Goal: Information Seeking & Learning: Learn about a topic

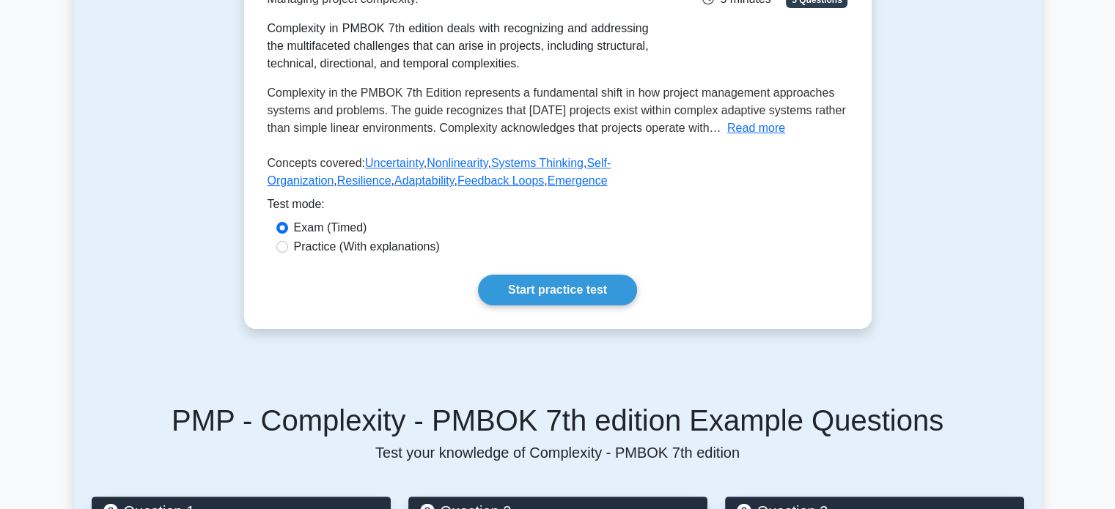
click at [411, 245] on label "Practice (With explanations)" at bounding box center [367, 247] width 146 height 18
click at [288, 245] on input "Practice (With explanations)" at bounding box center [282, 247] width 12 height 12
radio input "true"
click at [564, 283] on link "Start practice test" at bounding box center [557, 290] width 159 height 31
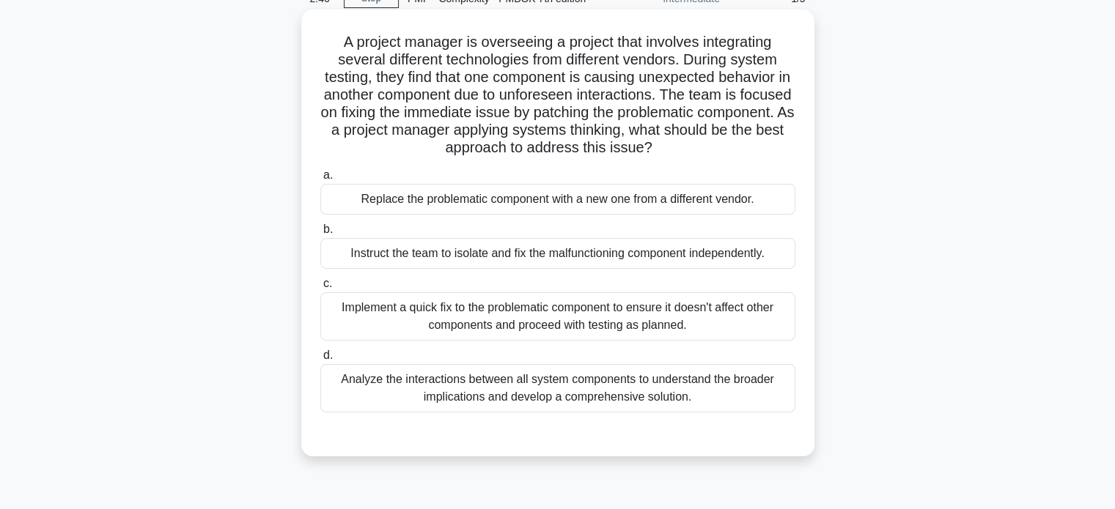
scroll to position [73, 0]
click at [690, 379] on div "Analyze the interactions between all system components to understand the broade…" at bounding box center [557, 387] width 475 height 48
click at [320, 360] on input "d. Analyze the interactions between all system components to understand the bro…" at bounding box center [320, 355] width 0 height 10
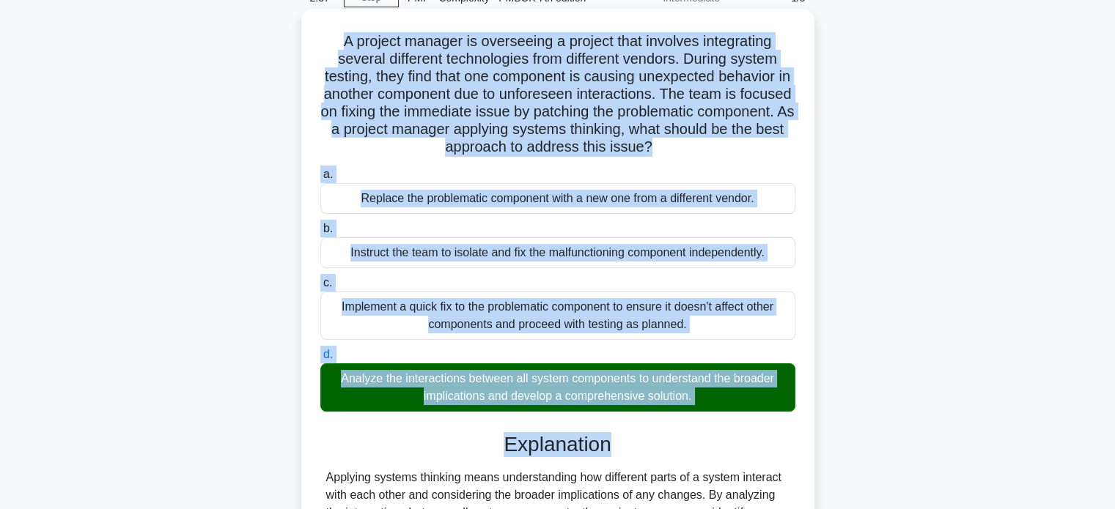
drag, startPoint x: 337, startPoint y: 34, endPoint x: 617, endPoint y: 487, distance: 532.4
click at [614, 481] on div "A project manager is overseeing a project that involves integrating several dif…" at bounding box center [557, 397] width 501 height 764
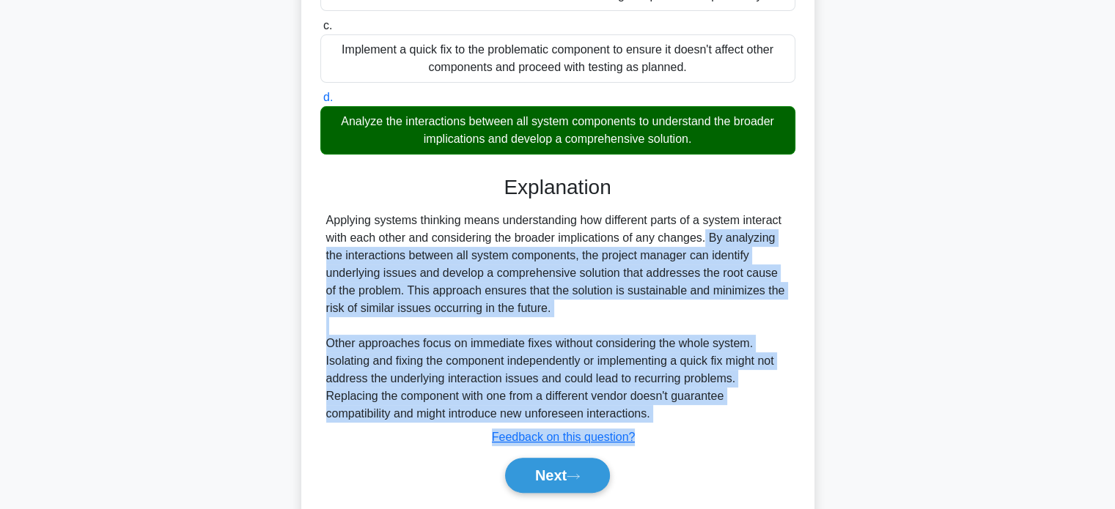
scroll to position [375, 0]
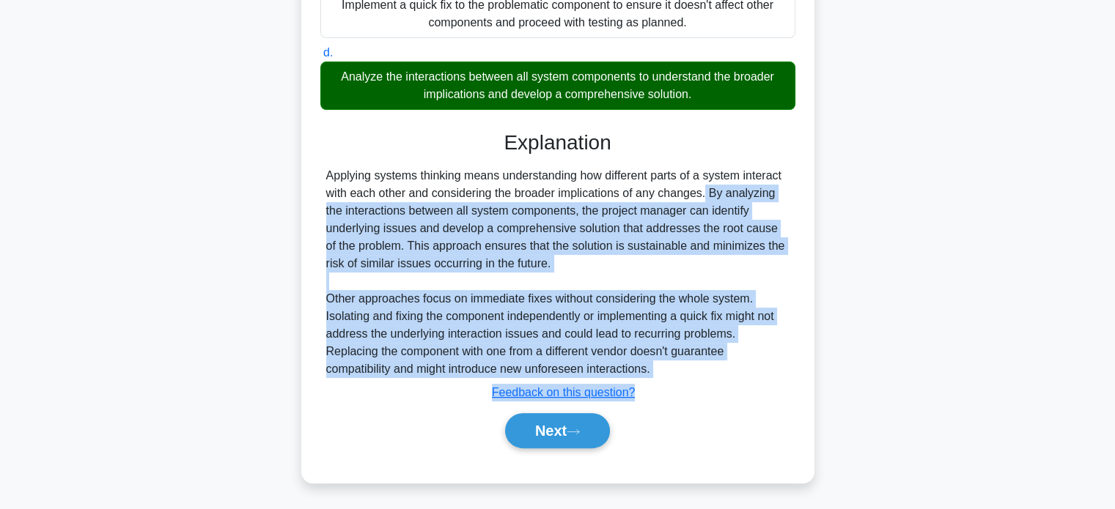
drag, startPoint x: 617, startPoint y: 487, endPoint x: 657, endPoint y: 407, distance: 90.1
click at [657, 407] on div "Explanation Applying systems thinking means understanding how different parts o…" at bounding box center [557, 292] width 475 height 324
click at [712, 394] on div "Submit feedback Feedback on this question?" at bounding box center [563, 393] width 475 height 18
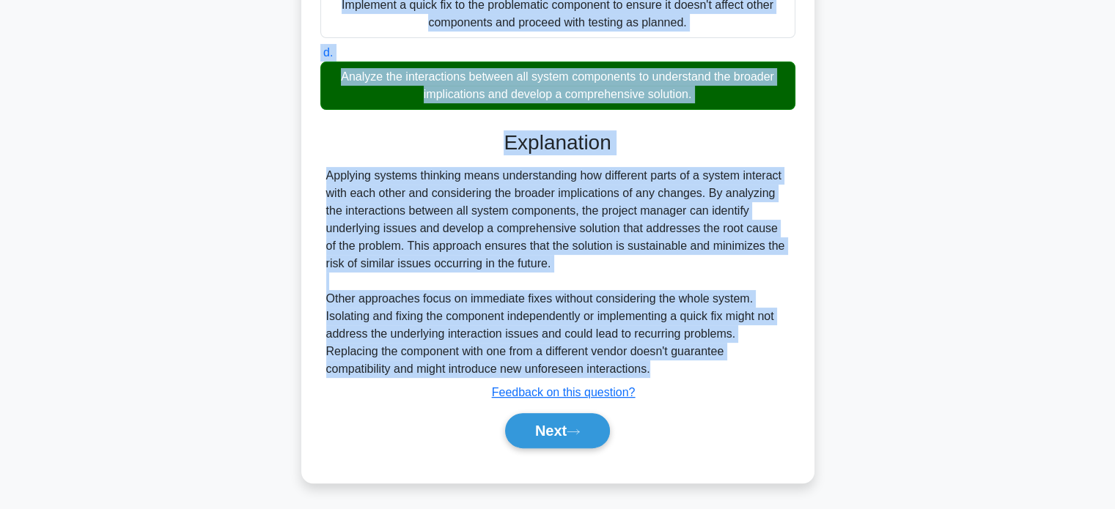
drag, startPoint x: 332, startPoint y: 111, endPoint x: 651, endPoint y: 372, distance: 412.5
click at [651, 372] on div "A project manager is overseeing a project that involves integrating several dif…" at bounding box center [557, 95] width 501 height 764
copy div "A project manager is overseeing a project that involves integrating several dif…"
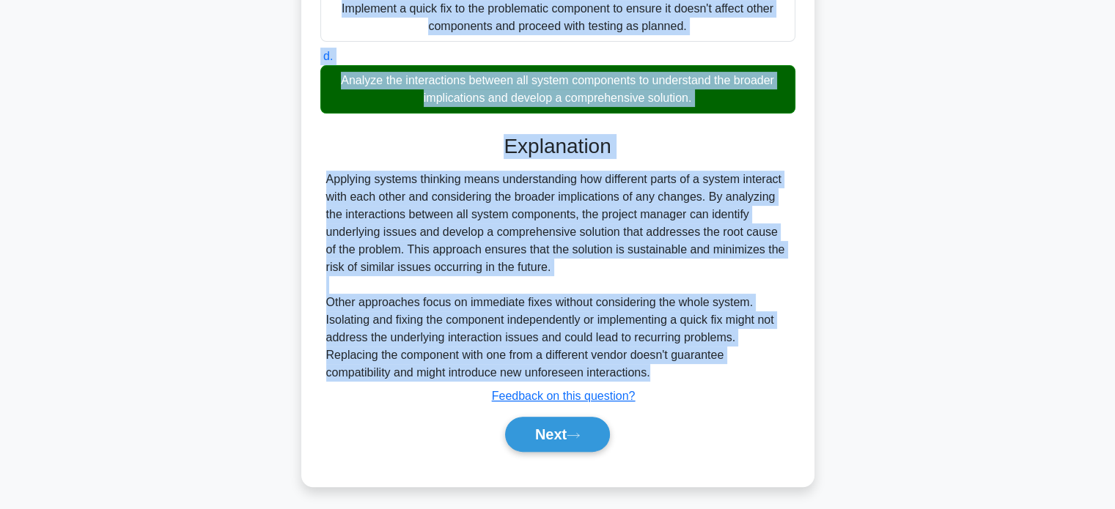
click at [1016, 144] on div "A project manager is overseeing a project that involves integrating several dif…" at bounding box center [557, 108] width 967 height 794
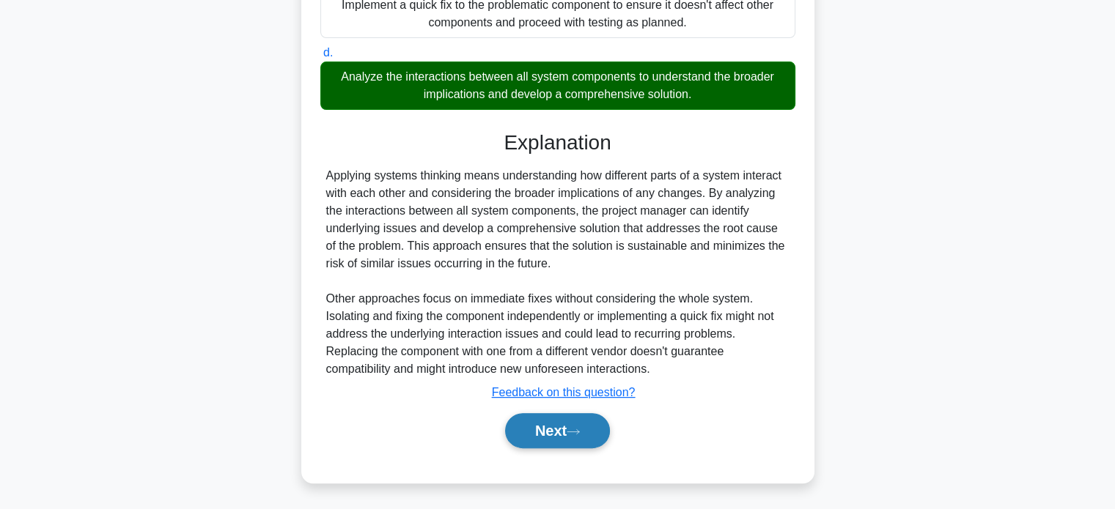
click at [572, 440] on button "Next" at bounding box center [557, 430] width 105 height 35
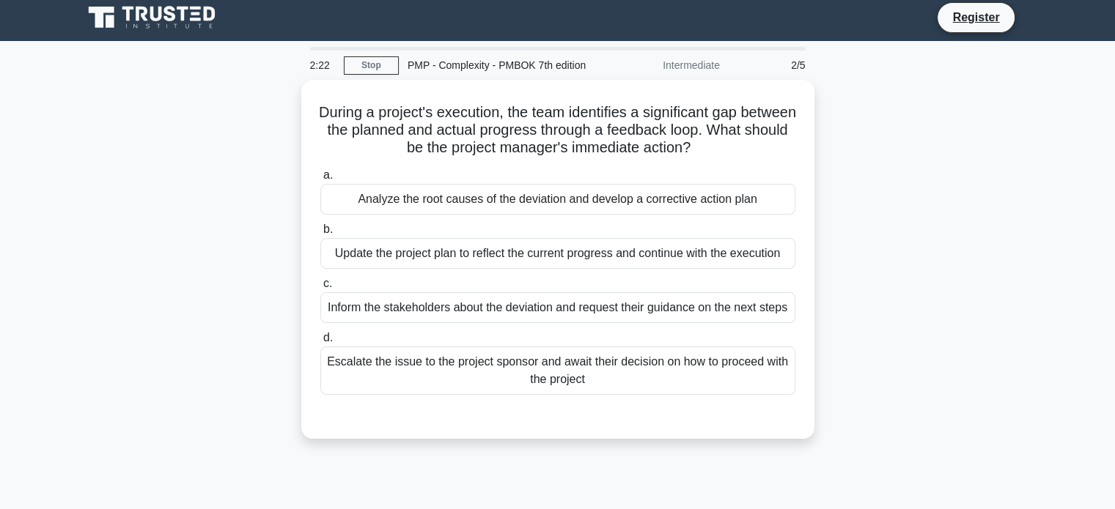
scroll to position [0, 0]
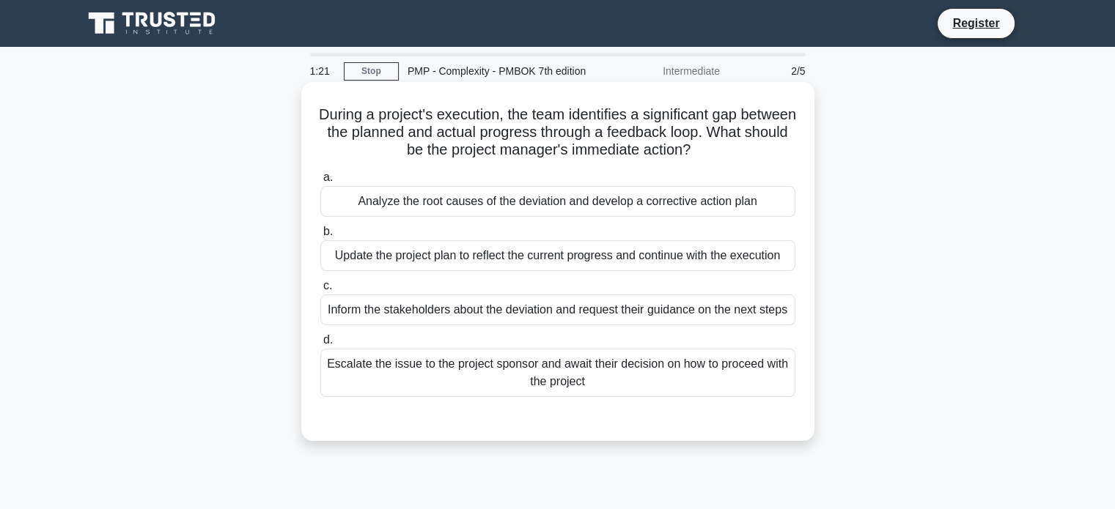
click at [581, 200] on div "Analyze the root causes of the deviation and develop a corrective action plan" at bounding box center [557, 201] width 475 height 31
click at [320, 182] on input "a. Analyze the root causes of the deviation and develop a corrective action plan" at bounding box center [320, 178] width 0 height 10
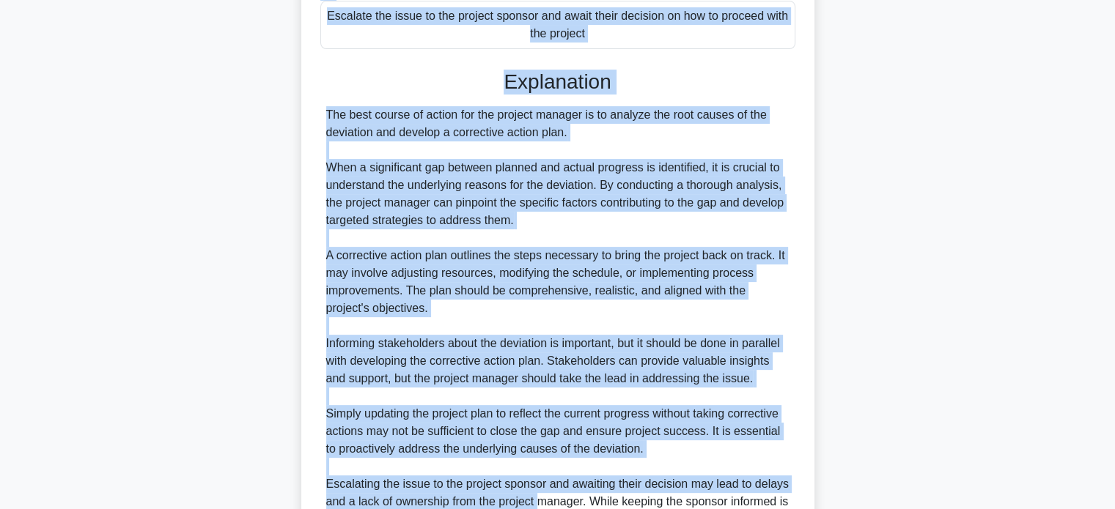
scroll to position [495, 0]
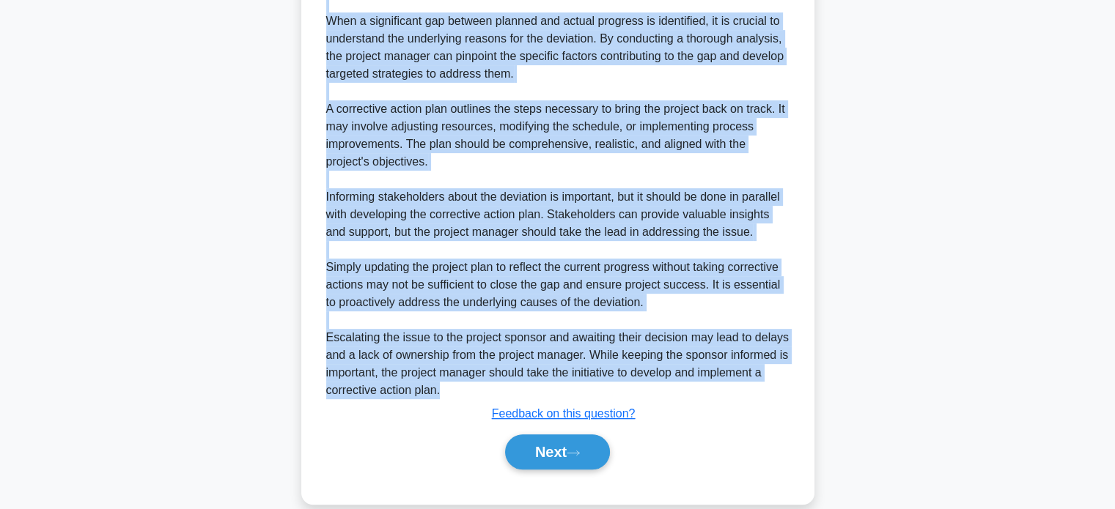
drag, startPoint x: 335, startPoint y: 111, endPoint x: 563, endPoint y: 382, distance: 354.2
click at [563, 382] on div "During a project's execution, the team identifies a significant gap between the…" at bounding box center [557, 45] width 501 height 905
copy div "During a project's execution, the team identifies a significant gap between the…"
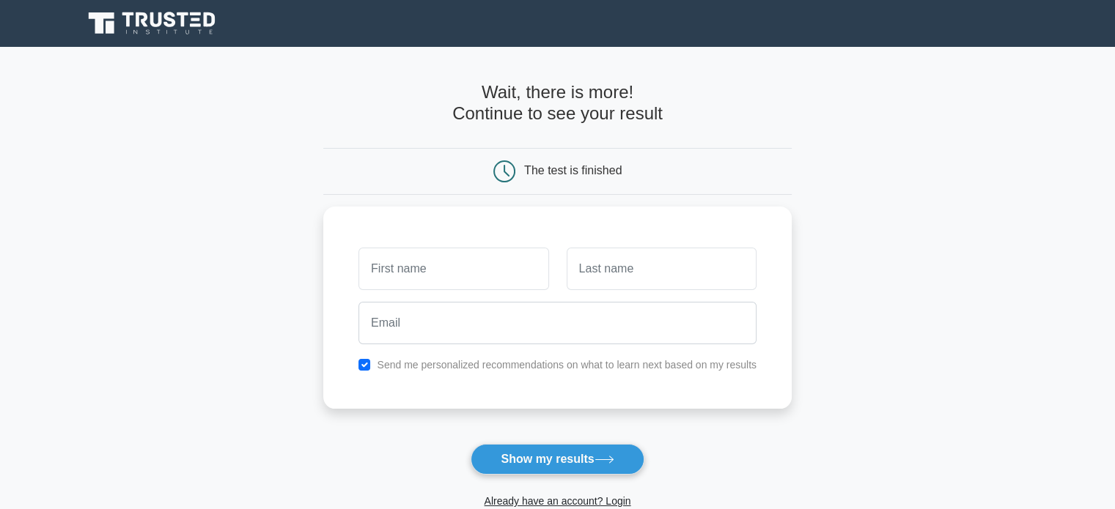
click at [954, 442] on main "Wait, there is more! Continue to see your result The test is finished and the" at bounding box center [557, 311] width 1115 height 528
